Goal: Task Accomplishment & Management: Manage account settings

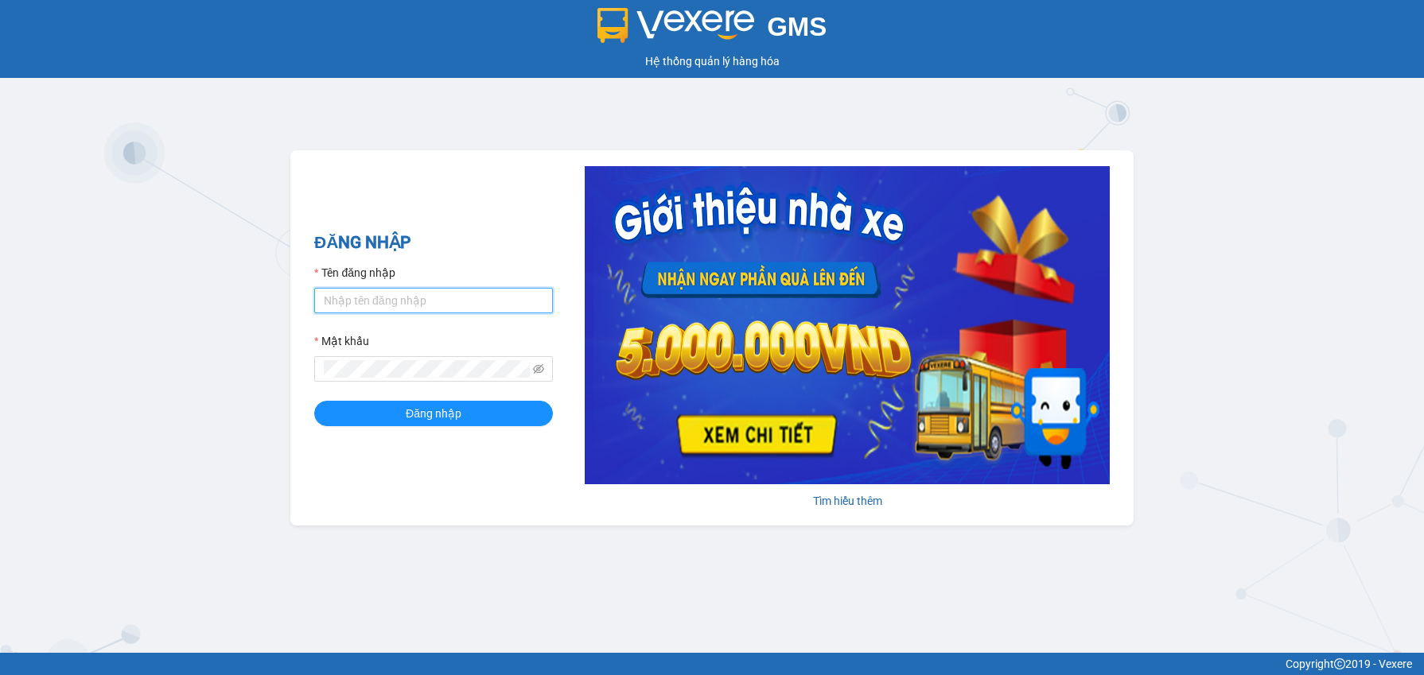
click at [504, 309] on input "Tên đăng nhập" at bounding box center [433, 300] width 239 height 25
paste input "thin0969863140"
type input "thin0969863140.vinhquang"
click at [314, 401] on button "Đăng nhập" at bounding box center [433, 413] width 239 height 25
